Goal: Browse casually

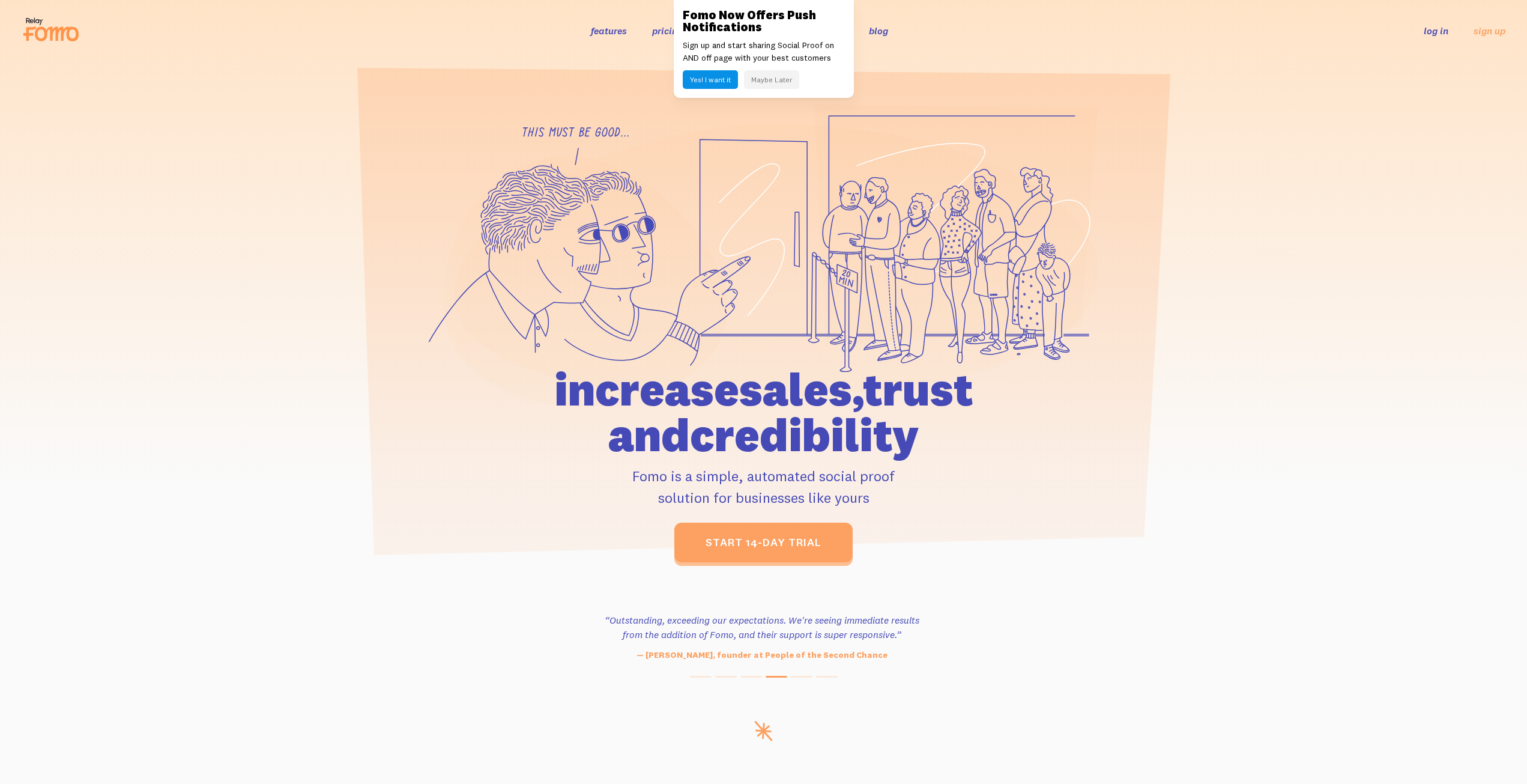
scroll to position [14, 0]
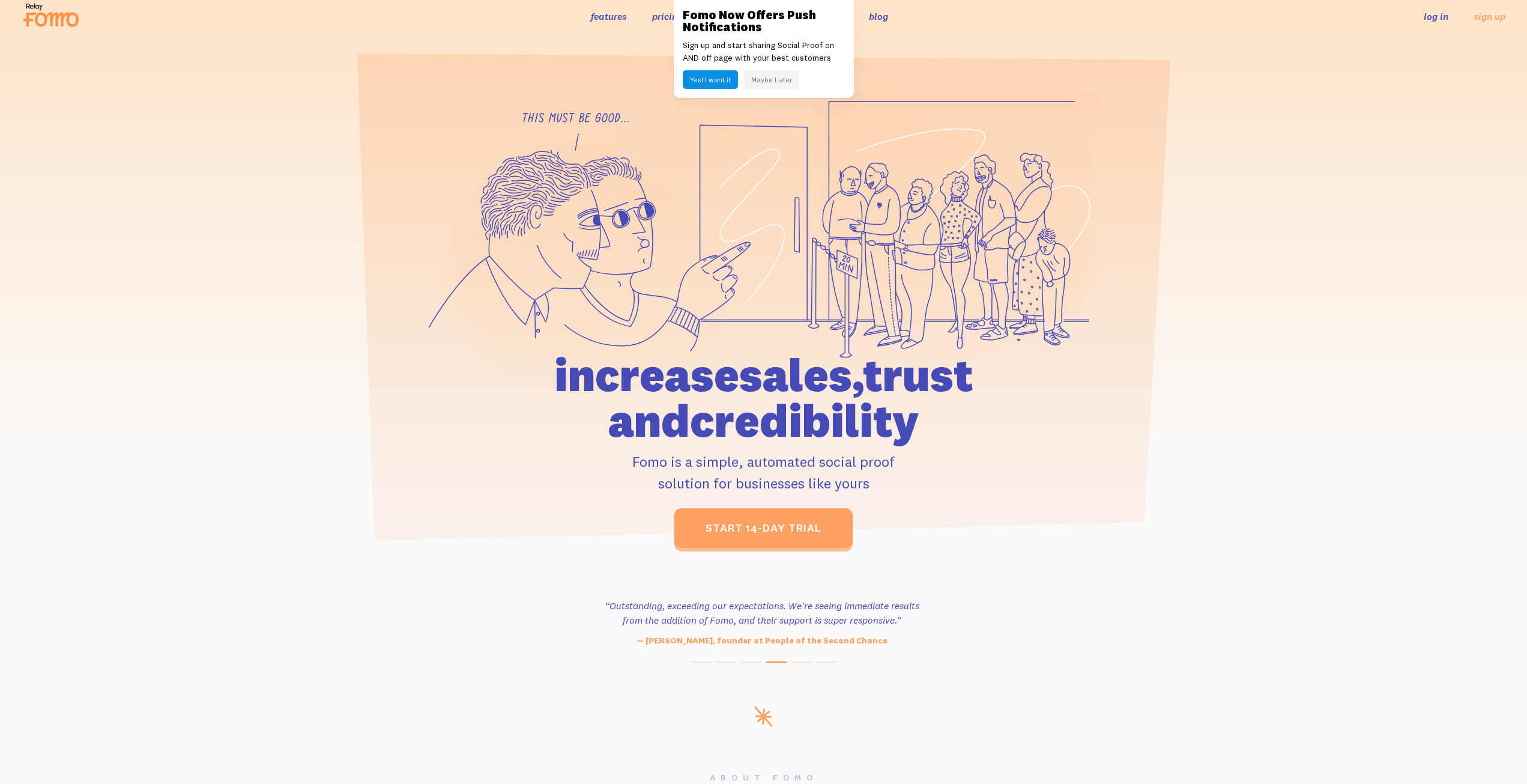
click at [39, 6] on icon at bounding box center [37, 7] width 5 height 4
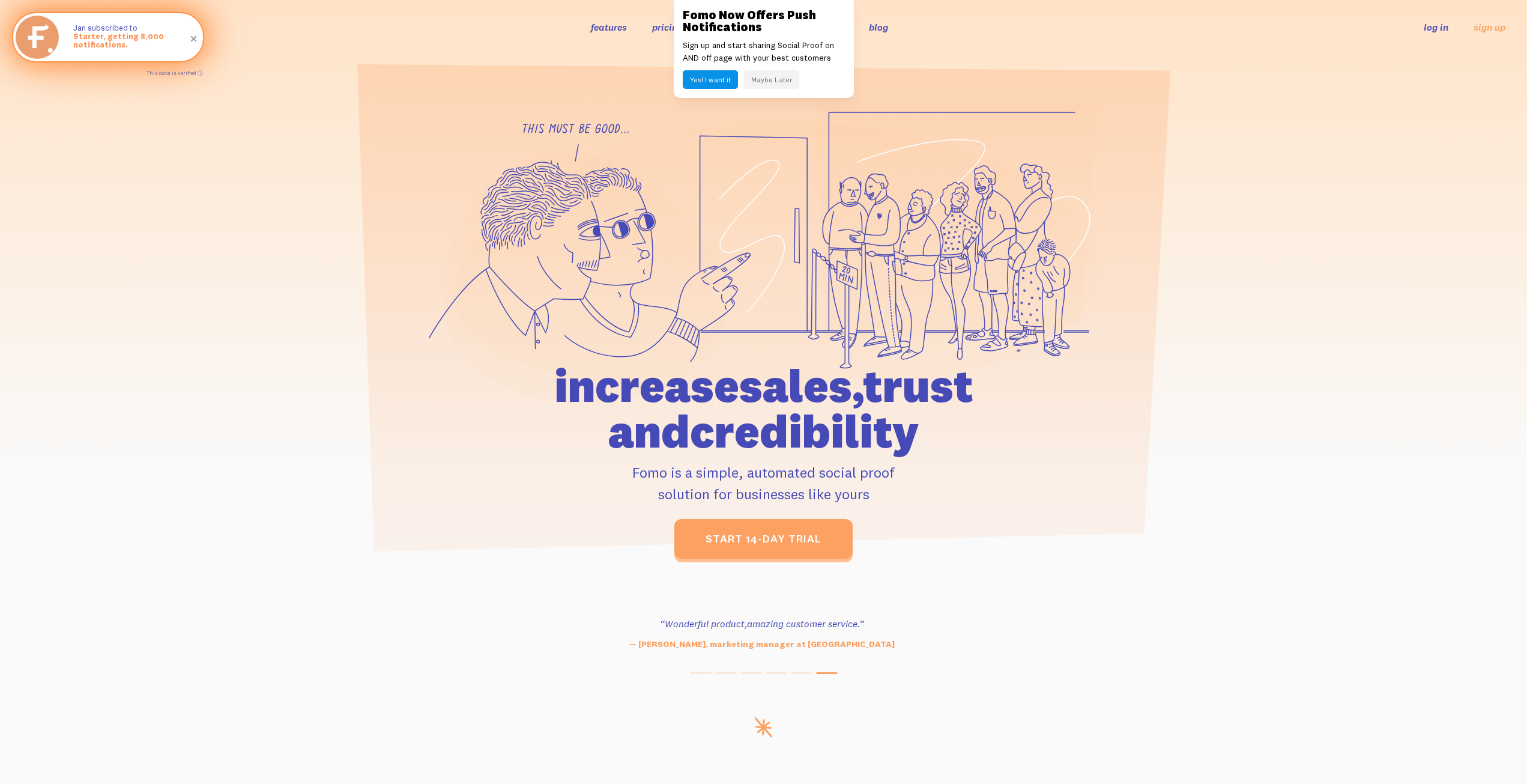
scroll to position [24, 0]
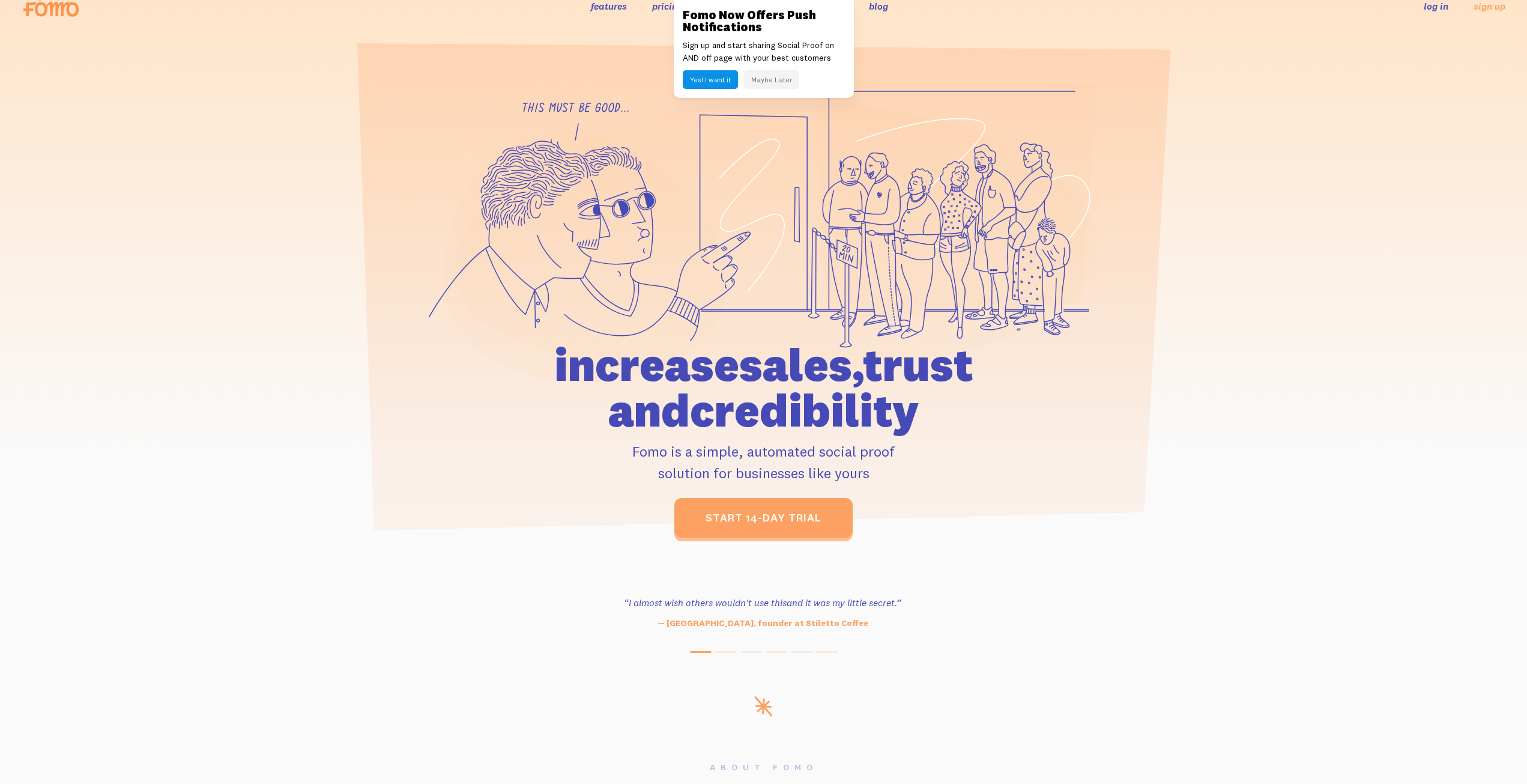
click at [721, 4] on div "Fomo Now Offers Push Notifications Sign up and start sharing Social Proof on AN…" at bounding box center [764, 49] width 180 height 98
click at [153, 55] on link at bounding box center [764, 392] width 1527 height 784
